Goal: Task Accomplishment & Management: Complete application form

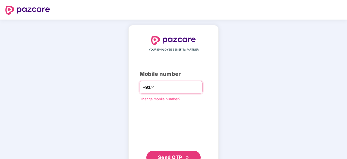
click at [178, 90] on input "number" at bounding box center [177, 87] width 45 height 9
type input "**********"
click at [179, 155] on span "Send OTP" at bounding box center [170, 157] width 24 height 6
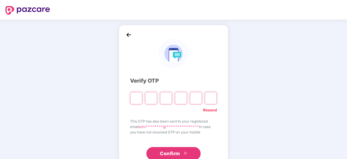
type input "*"
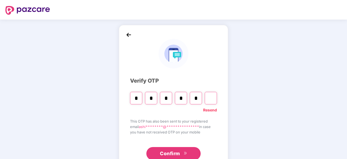
type input "*"
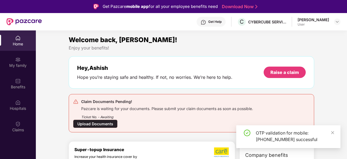
click at [107, 126] on div "Upload Documents" at bounding box center [95, 124] width 45 height 8
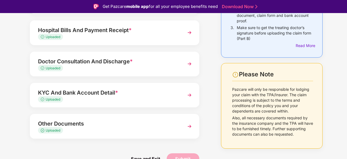
click at [101, 68] on div "Uploaded" at bounding box center [108, 68] width 140 height 5
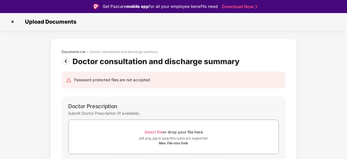
click at [11, 22] on img at bounding box center [12, 21] width 9 height 9
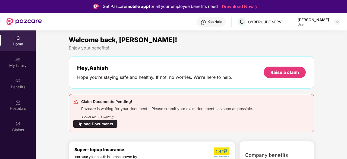
click at [99, 125] on div "Upload Documents" at bounding box center [95, 124] width 45 height 8
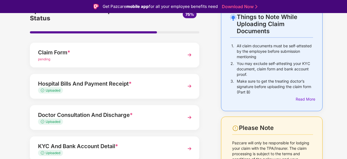
scroll to position [45, 0]
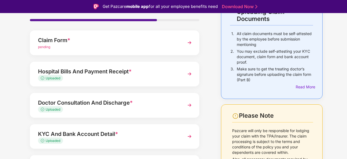
click at [132, 79] on div "Uploaded" at bounding box center [108, 78] width 140 height 5
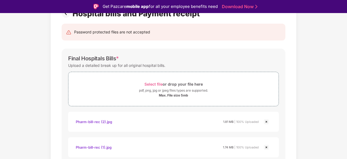
scroll to position [45, 0]
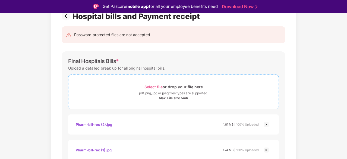
click at [120, 95] on div "pdf, png, jpg or jpeg files types are supported." at bounding box center [173, 92] width 210 height 5
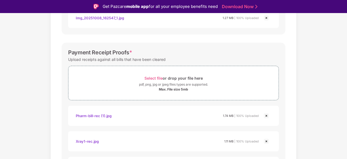
scroll to position [620, 0]
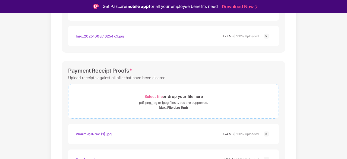
click at [139, 98] on div "Select file or drop your file here" at bounding box center [173, 96] width 210 height 7
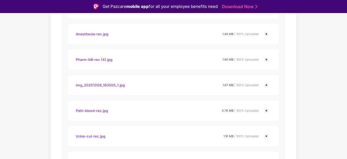
scroll to position [0, 0]
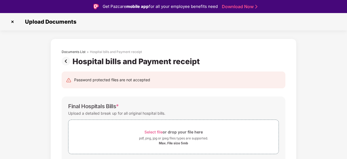
click at [68, 62] on img at bounding box center [67, 61] width 11 height 9
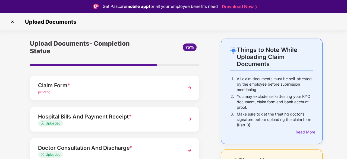
scroll to position [45, 0]
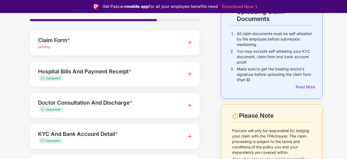
click at [118, 78] on div "Uploaded" at bounding box center [108, 78] width 140 height 5
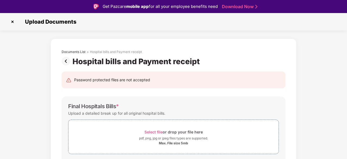
click at [68, 60] on img at bounding box center [67, 61] width 11 height 9
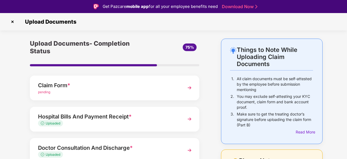
click at [188, 92] on img at bounding box center [190, 88] width 10 height 10
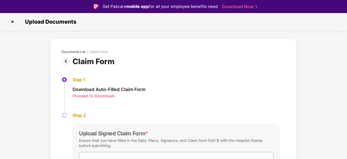
click at [66, 60] on img at bounding box center [67, 61] width 11 height 9
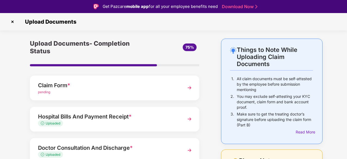
scroll to position [86, 0]
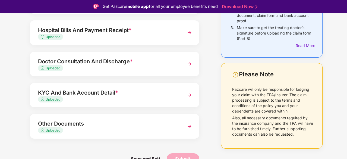
click at [103, 97] on div "Uploaded" at bounding box center [108, 99] width 140 height 5
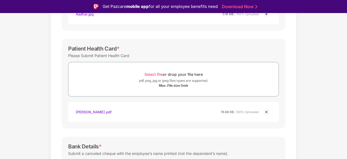
scroll to position [45, 0]
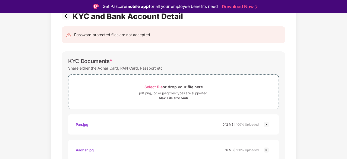
click at [81, 126] on div "Pan.jpg" at bounding box center [82, 124] width 13 height 9
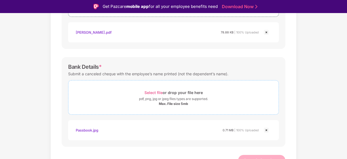
scroll to position [267, 0]
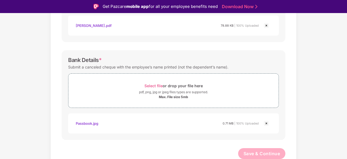
click at [95, 124] on div "Passbook.jpg" at bounding box center [87, 123] width 23 height 9
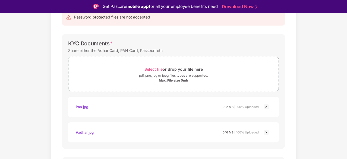
scroll to position [0, 0]
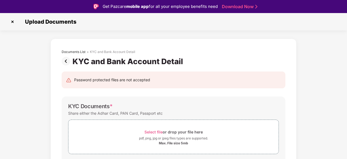
click at [65, 62] on img at bounding box center [67, 61] width 11 height 9
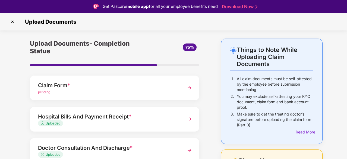
click at [48, 91] on span "pending" at bounding box center [44, 92] width 12 height 4
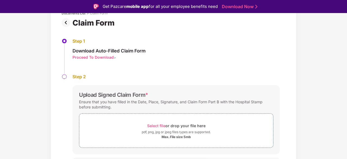
scroll to position [51, 0]
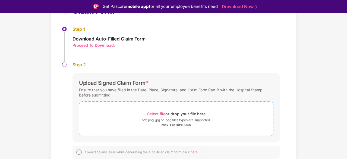
click at [158, 112] on span "Select file" at bounding box center [156, 113] width 18 height 5
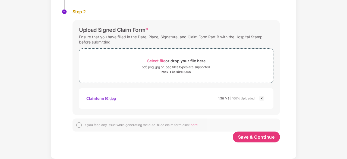
scroll to position [90, 0]
click at [101, 62] on div "Select file or drop your file here" at bounding box center [176, 61] width 194 height 7
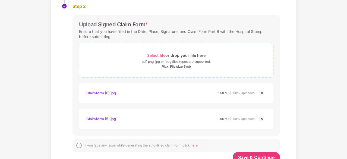
click at [168, 62] on div "pdf, png, jpg or jpeg files types are supported." at bounding box center [176, 61] width 69 height 5
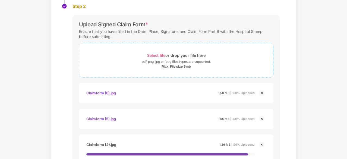
click at [129, 57] on div "Select file or drop your file here" at bounding box center [176, 55] width 194 height 7
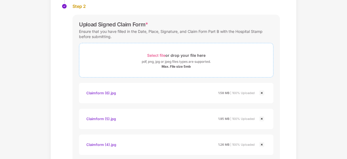
click at [116, 60] on div "pdf, png, jpg or jpeg files types are supported." at bounding box center [176, 61] width 194 height 5
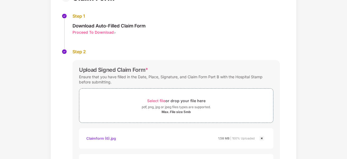
scroll to position [0, 0]
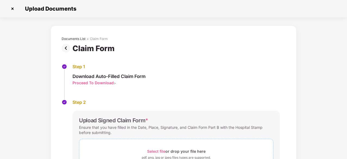
click at [201, 154] on div "Select file or drop your file here" at bounding box center [176, 151] width 58 height 7
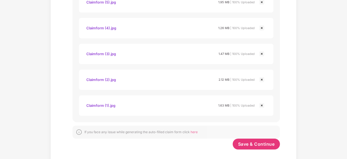
scroll to position [219, 0]
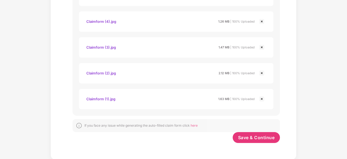
click at [262, 100] on img at bounding box center [262, 99] width 7 height 7
click at [263, 75] on img at bounding box center [262, 73] width 7 height 7
click at [262, 48] on img at bounding box center [262, 47] width 7 height 7
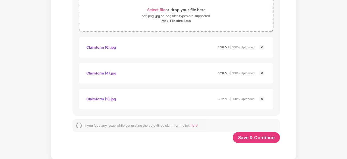
click at [262, 48] on img at bounding box center [262, 47] width 7 height 7
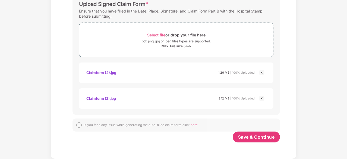
scroll to position [116, 0]
click at [263, 99] on img at bounding box center [262, 99] width 7 height 7
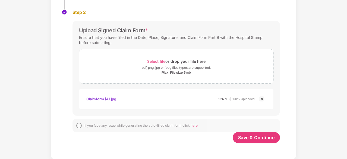
click at [263, 99] on img at bounding box center [262, 99] width 7 height 7
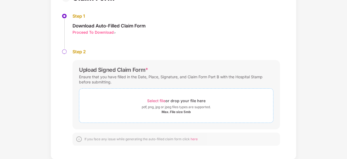
click at [167, 111] on div "Max. File size 5mb" at bounding box center [176, 112] width 29 height 4
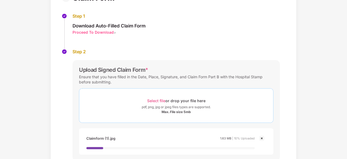
click at [165, 113] on div "Max. File size 5mb" at bounding box center [176, 112] width 29 height 4
click at [166, 115] on span "Select file or drop your file here pdf, png, jpg or jpeg files types are suppor…" at bounding box center [176, 106] width 194 height 26
click at [204, 107] on div "pdf, png, jpg or jpeg files types are supported." at bounding box center [176, 106] width 69 height 5
click at [220, 111] on div "Max. File size 5mb" at bounding box center [176, 112] width 194 height 4
click at [215, 126] on div "Upload Signed Claim Form * Ensure that you have filled in the Date, Place, Sign…" at bounding box center [177, 162] width 208 height 204
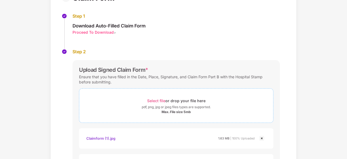
click at [212, 116] on span "Select file or drop your file here pdf, png, jpg or jpeg files types are suppor…" at bounding box center [176, 106] width 194 height 26
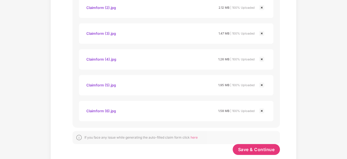
scroll to position [219, 0]
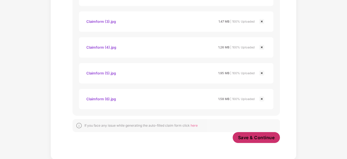
click at [242, 135] on span "Save & Continue" at bounding box center [256, 138] width 37 height 6
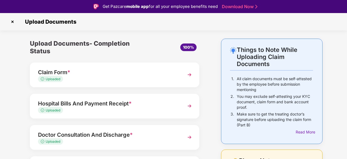
click at [190, 77] on img at bounding box center [190, 75] width 10 height 10
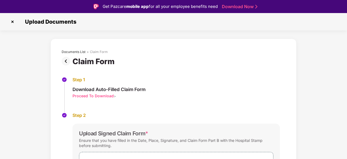
click at [68, 60] on img at bounding box center [67, 61] width 11 height 9
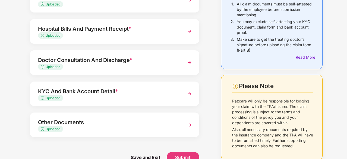
scroll to position [73, 0]
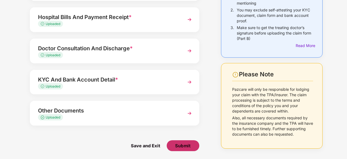
click at [178, 145] on span "Submit" at bounding box center [182, 146] width 15 height 6
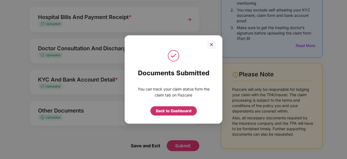
click at [164, 111] on div "Back to Dashboard" at bounding box center [174, 111] width 36 height 6
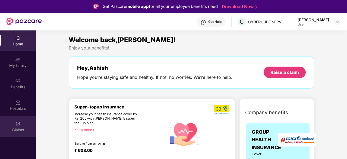
click at [20, 120] on div "Claims" at bounding box center [18, 126] width 36 height 20
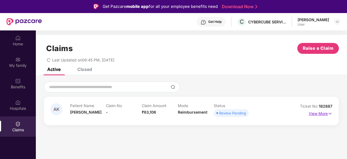
click at [318, 114] on p "View More" at bounding box center [321, 112] width 24 height 7
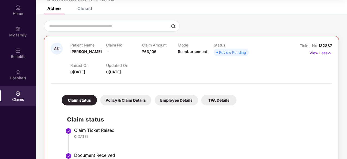
scroll to position [76, 0]
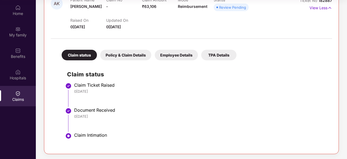
click at [120, 54] on div "Policy & Claim Details" at bounding box center [125, 55] width 51 height 11
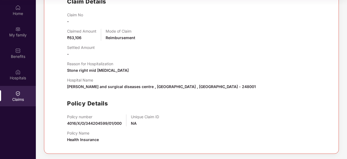
scroll to position [58, 0]
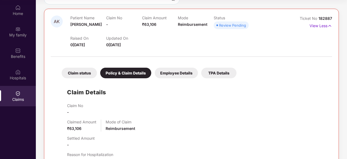
click at [173, 77] on div "Employee Details" at bounding box center [176, 73] width 43 height 11
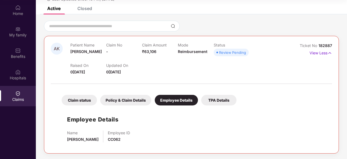
scroll to position [30, 0]
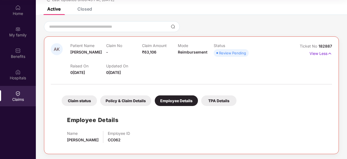
click at [217, 99] on div "TPA Details" at bounding box center [218, 100] width 35 height 11
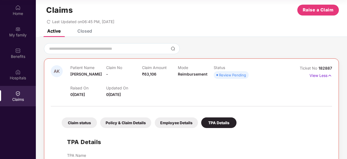
scroll to position [0, 0]
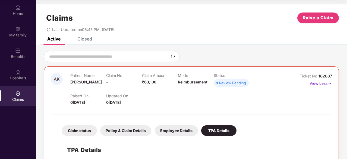
click at [227, 83] on div "Review Pending" at bounding box center [232, 82] width 27 height 5
click at [236, 101] on div "Raised On 0[DATE] Updated On 0[DATE]" at bounding box center [177, 96] width 215 height 17
drag, startPoint x: 178, startPoint y: 83, endPoint x: 215, endPoint y: 83, distance: 37.5
click at [215, 83] on div "Patient Name[PERSON_NAME] Claim No - Claim Amount ₹63,106 Mode Reimbursement St…" at bounding box center [177, 80] width 215 height 15
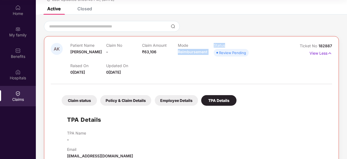
scroll to position [42, 0]
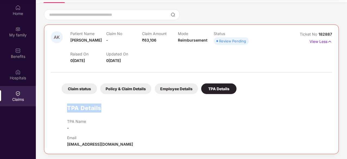
drag, startPoint x: 67, startPoint y: 105, endPoint x: 99, endPoint y: 106, distance: 32.3
click at [99, 106] on h1 "TPA Details" at bounding box center [84, 108] width 34 height 9
drag, startPoint x: 67, startPoint y: 120, endPoint x: 90, endPoint y: 121, distance: 23.4
click at [90, 121] on div "TPA Name -" at bounding box center [197, 125] width 260 height 12
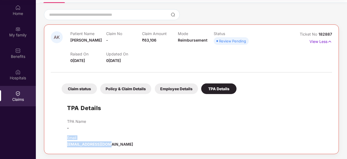
drag, startPoint x: 66, startPoint y: 137, endPoint x: 114, endPoint y: 144, distance: 49.0
click at [114, 144] on div "TPA Details TPA Name - Email [EMAIL_ADDRESS][DOMAIN_NAME]" at bounding box center [191, 122] width 271 height 51
click at [118, 121] on div "TPA Name -" at bounding box center [197, 125] width 260 height 12
click at [72, 60] on span "0[DATE]" at bounding box center [77, 60] width 15 height 5
drag, startPoint x: 69, startPoint y: 60, endPoint x: 121, endPoint y: 59, distance: 51.9
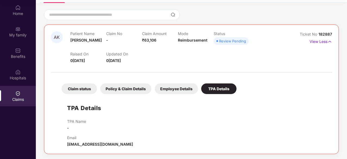
click at [121, 59] on div "AK Patient Name[PERSON_NAME] Claim No - Claim Amount ₹63,106 Mode Reimbursement…" at bounding box center [168, 47] width 235 height 32
click at [120, 59] on span "0[DATE]" at bounding box center [113, 60] width 15 height 5
drag, startPoint x: 69, startPoint y: 52, endPoint x: 130, endPoint y: 58, distance: 61.7
click at [130, 58] on div "AK Patient Name[PERSON_NAME] Claim No - Claim Amount ₹63,106 Mode Reimbursement…" at bounding box center [168, 47] width 235 height 32
click at [134, 61] on div "Updated On 0[DATE]" at bounding box center [124, 58] width 36 height 12
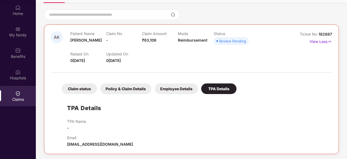
drag, startPoint x: 132, startPoint y: 61, endPoint x: 71, endPoint y: 54, distance: 61.6
click at [71, 54] on div "Raised On 0[DATE] Updated On 0[DATE]" at bounding box center [177, 54] width 215 height 17
click at [222, 42] on div "Review Pending" at bounding box center [232, 40] width 27 height 5
click at [316, 40] on p "View Less" at bounding box center [321, 40] width 23 height 7
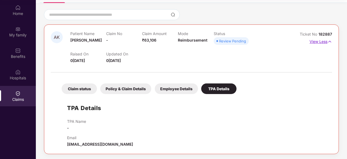
scroll to position [0, 0]
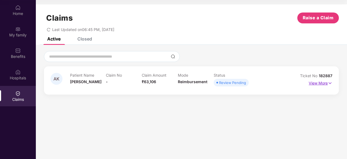
click at [322, 85] on p "View More" at bounding box center [321, 82] width 24 height 7
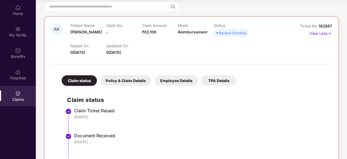
scroll to position [76, 0]
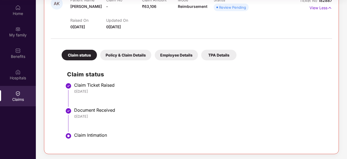
click at [80, 54] on div "Claim status" at bounding box center [79, 55] width 35 height 11
drag, startPoint x: 73, startPoint y: 85, endPoint x: 88, endPoint y: 89, distance: 14.8
click at [88, 89] on li "Claim Ticket Raised 0[DATE]" at bounding box center [197, 96] width 260 height 25
drag, startPoint x: 73, startPoint y: 133, endPoint x: 109, endPoint y: 133, distance: 35.9
click at [109, 133] on ul "Claim Ticket Raised 0[DATE] Document Received 0[DATE] Claim Intimation" at bounding box center [197, 115] width 260 height 63
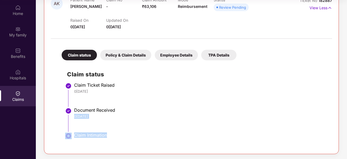
click at [122, 132] on li "Document Received 0[DATE]" at bounding box center [197, 121] width 260 height 25
click at [137, 57] on div "Policy & Claim Details" at bounding box center [125, 55] width 51 height 11
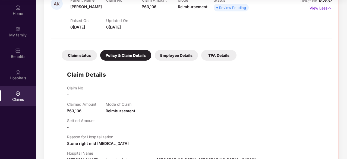
scroll to position [58, 0]
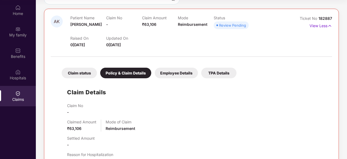
click at [181, 70] on div "Employee Details" at bounding box center [176, 73] width 43 height 11
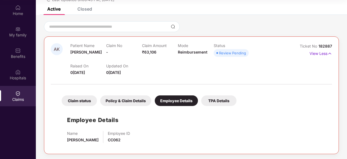
click at [227, 102] on div "TPA Details" at bounding box center [218, 100] width 35 height 11
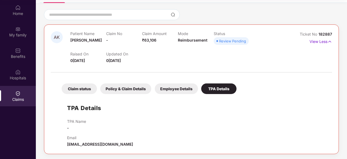
scroll to position [0, 0]
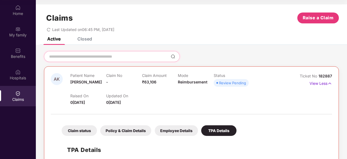
click at [102, 58] on input at bounding box center [109, 57] width 120 height 6
click at [90, 40] on div "Closed" at bounding box center [84, 38] width 15 height 5
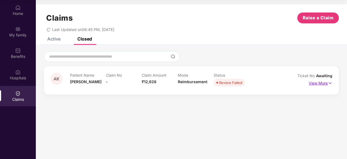
click at [320, 83] on p "View More" at bounding box center [321, 82] width 24 height 7
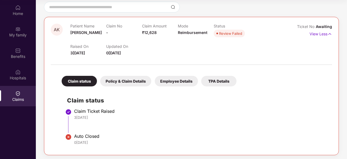
scroll to position [51, 0]
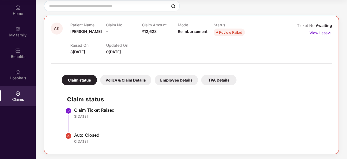
drag, startPoint x: 76, startPoint y: 131, endPoint x: 125, endPoint y: 139, distance: 49.9
click at [125, 139] on ul "Claim Ticket Raised 3[DATE] Auto Closed 0[DATE]" at bounding box center [197, 128] width 260 height 38
click at [158, 132] on div "Auto Closed" at bounding box center [200, 134] width 253 height 5
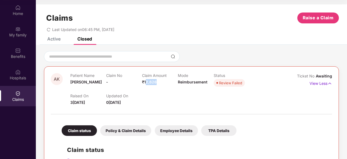
drag, startPoint x: 145, startPoint y: 81, endPoint x: 175, endPoint y: 82, distance: 29.6
click at [175, 82] on div "Claim Amount ₹12,628" at bounding box center [160, 80] width 36 height 15
click at [169, 103] on div "Raised On 3[DATE] Updated On 0[DATE]" at bounding box center [177, 96] width 215 height 17
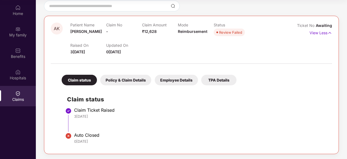
scroll to position [5, 0]
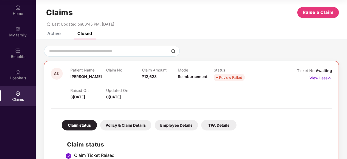
click at [114, 96] on span "0[DATE]" at bounding box center [113, 97] width 15 height 5
click at [78, 97] on span "3[DATE]" at bounding box center [77, 97] width 15 height 5
click at [114, 97] on span "0[DATE]" at bounding box center [113, 97] width 15 height 5
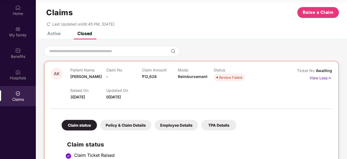
click at [114, 97] on span "0[DATE]" at bounding box center [113, 97] width 15 height 5
click at [171, 105] on div at bounding box center [192, 105] width 282 height 11
click at [55, 73] on span "AK" at bounding box center [57, 73] width 6 height 5
click at [20, 78] on div "Hospitals" at bounding box center [18, 77] width 36 height 5
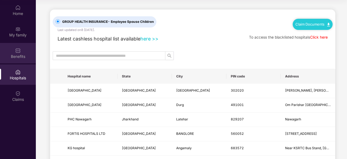
click at [27, 53] on div "Benefits" at bounding box center [18, 53] width 36 height 20
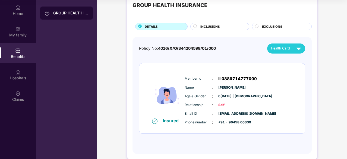
scroll to position [24, 0]
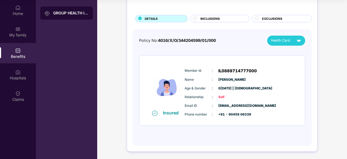
click at [208, 19] on span "INCLUSIONS" at bounding box center [211, 18] width 20 height 5
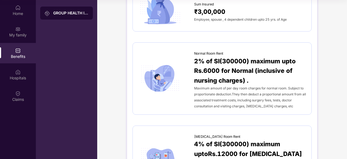
scroll to position [0, 0]
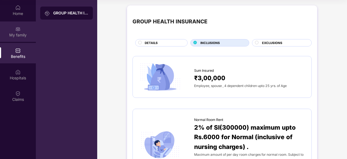
click at [23, 34] on div "My family" at bounding box center [18, 34] width 36 height 5
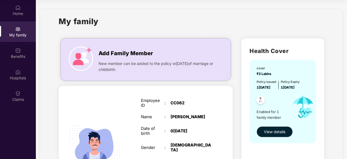
click at [169, 25] on div "My family" at bounding box center [192, 24] width 266 height 19
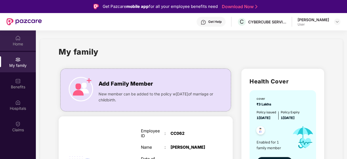
click at [18, 43] on div "Home" at bounding box center [18, 43] width 36 height 5
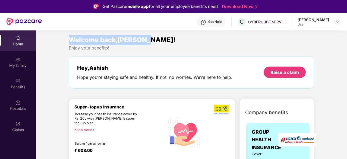
drag, startPoint x: 149, startPoint y: 39, endPoint x: 68, endPoint y: 38, distance: 81.5
click at [68, 38] on div "Welcome back,[PERSON_NAME]! Enjoy your benefits! Hey, [PERSON_NAME] Hope you’re…" at bounding box center [192, 64] width 250 height 59
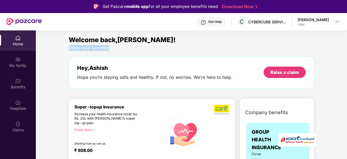
drag, startPoint x: 67, startPoint y: 48, endPoint x: 115, endPoint y: 46, distance: 47.3
click at [115, 46] on div "Welcome back,[PERSON_NAME]! Enjoy your benefits! Hey, [PERSON_NAME] Hope you’re…" at bounding box center [192, 64] width 250 height 59
click at [116, 48] on div "Enjoy your benefits!" at bounding box center [192, 48] width 246 height 6
